Goal: Use online tool/utility: Utilize a website feature to perform a specific function

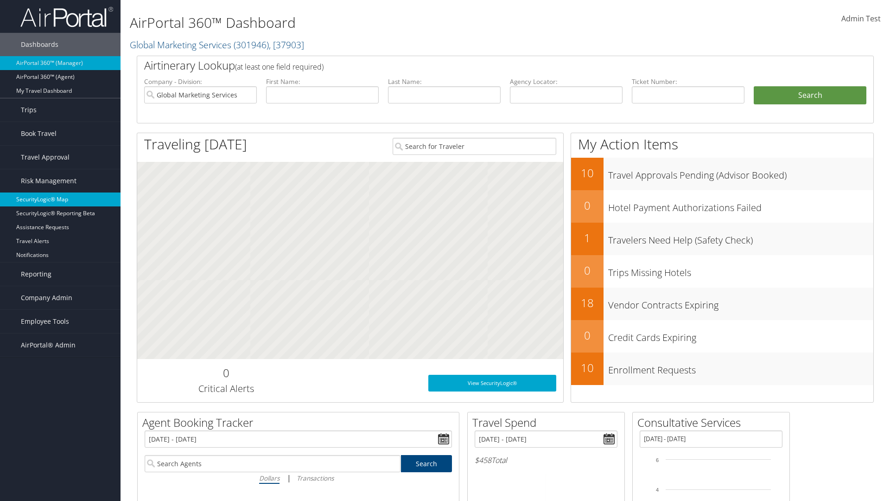
click at [60, 199] on link "SecurityLogic® Map" at bounding box center [60, 199] width 121 height 14
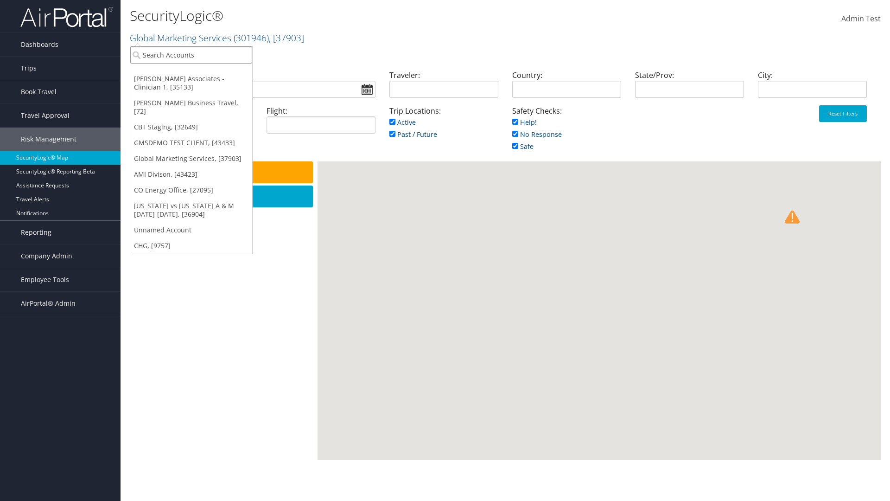
click at [191, 55] on input "search" at bounding box center [191, 54] width 122 height 17
type input "[PERSON_NAME] Business Travel"
click at [204, 80] on div "Account" at bounding box center [204, 80] width 158 height 8
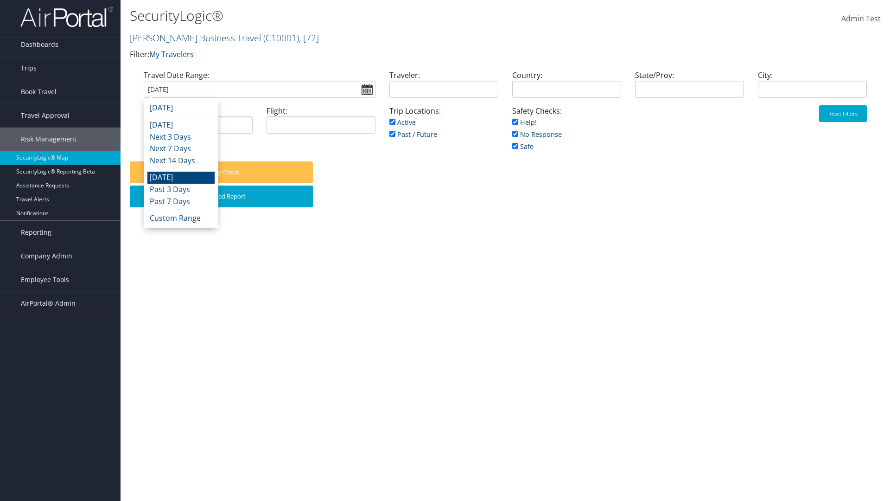
click at [259, 89] on input "09/08/2025" at bounding box center [260, 89] width 232 height 17
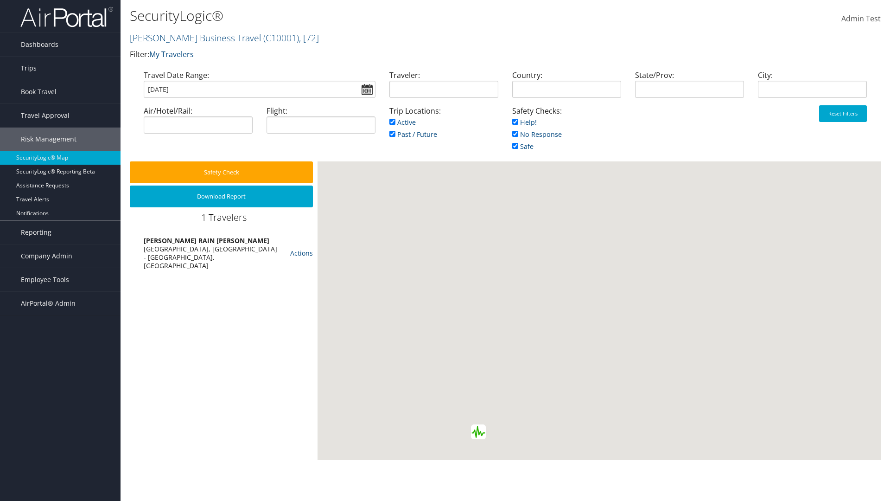
click at [259, 89] on input "09/08/2025" at bounding box center [260, 89] width 232 height 17
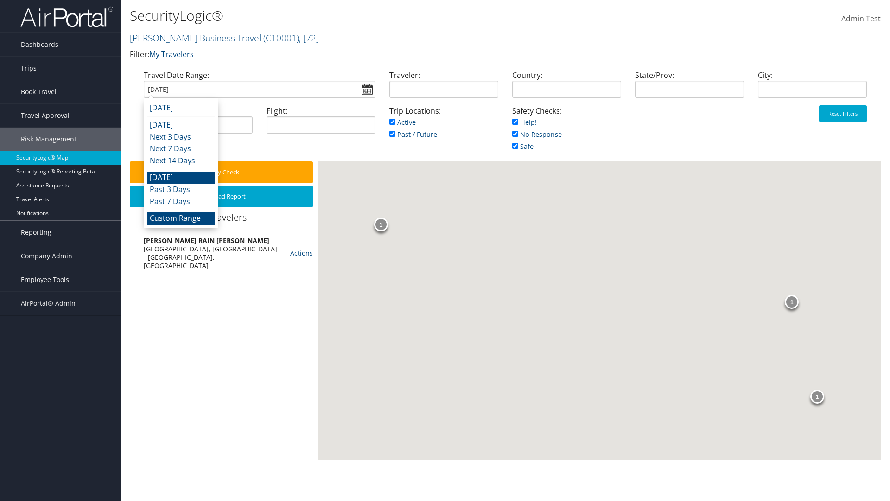
click at [181, 218] on li "Custom Range" at bounding box center [180, 218] width 67 height 12
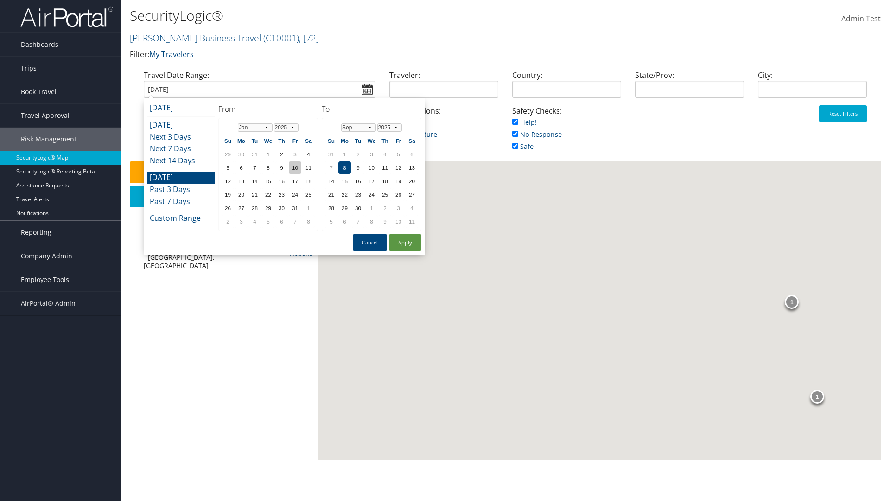
click at [295, 167] on td "10" at bounding box center [295, 167] width 13 height 13
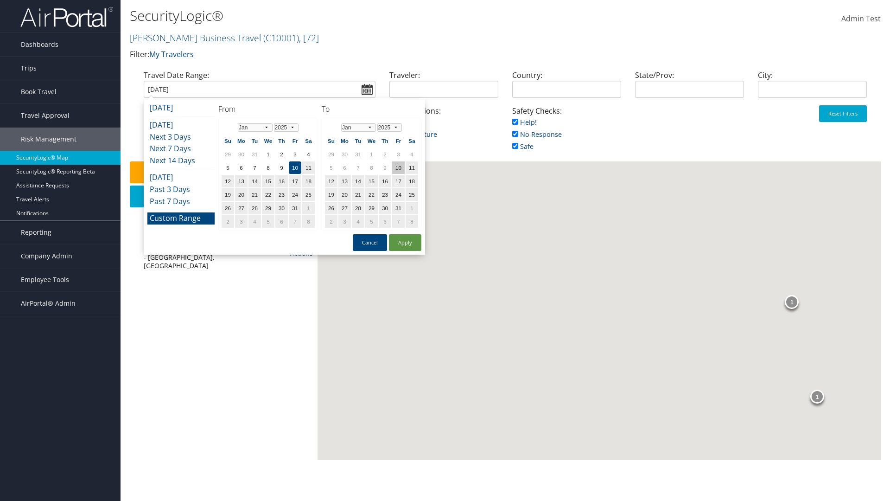
click at [398, 167] on td "10" at bounding box center [398, 167] width 13 height 13
click at [405, 243] on button "Apply" at bounding box center [405, 242] width 32 height 17
type input "01/10/2025"
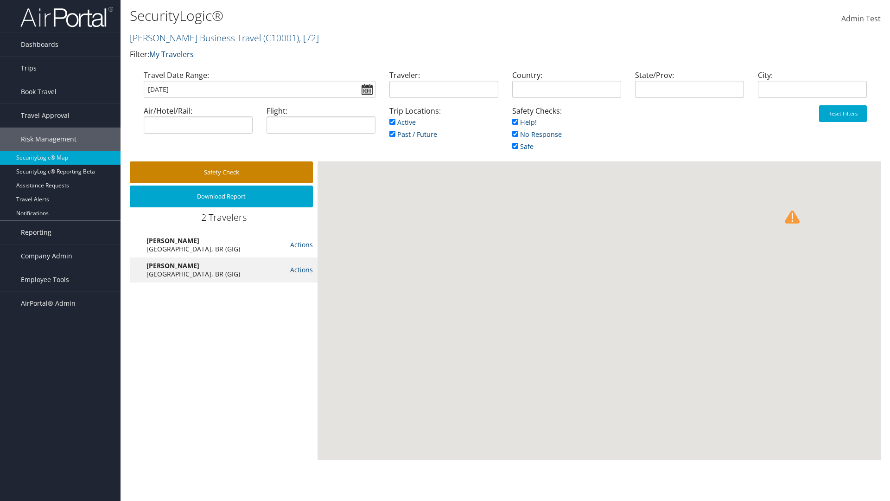
click at [221, 172] on button "Safety Check" at bounding box center [221, 172] width 183 height 22
